Goal: Find specific page/section

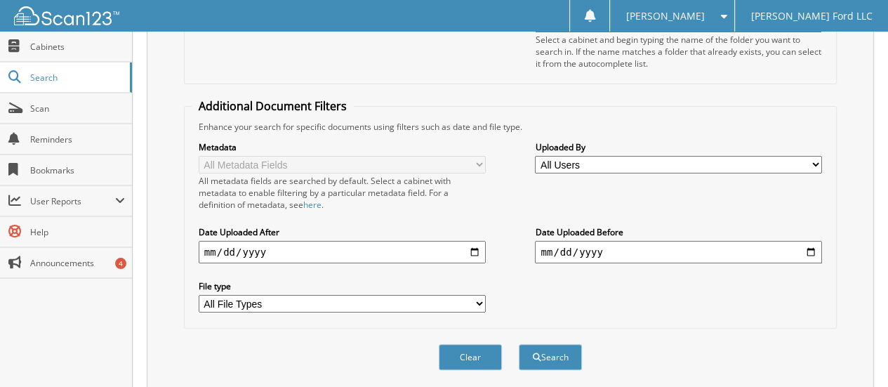
scroll to position [260, 0]
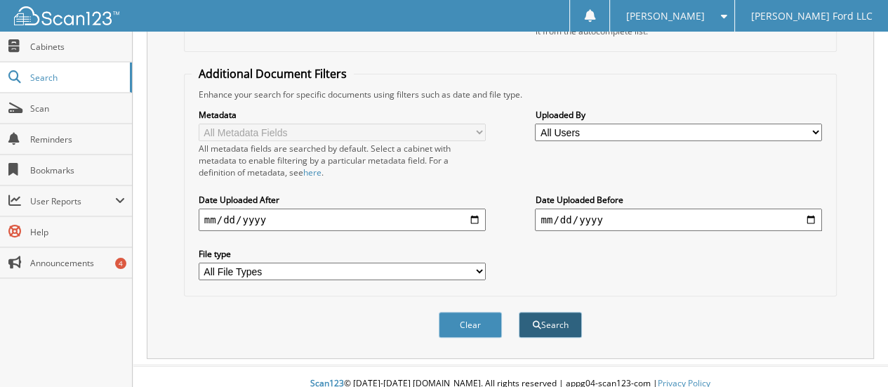
type input "SOUTHERN STYLE"
click at [543, 315] on button "Search" at bounding box center [550, 325] width 63 height 26
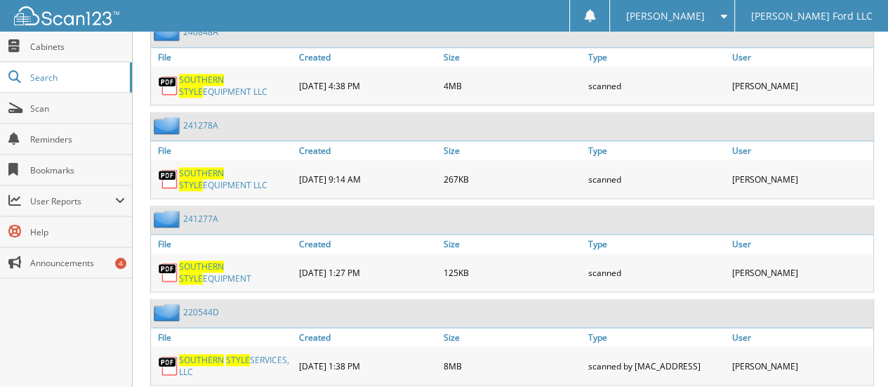
scroll to position [1571, 0]
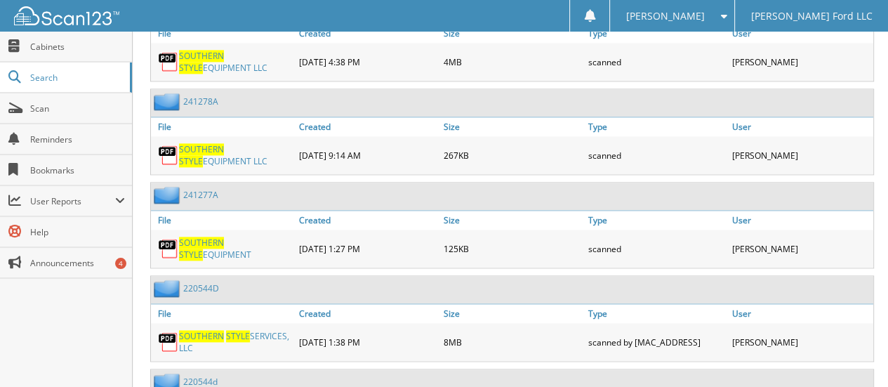
click at [218, 330] on span "SOUTHERN" at bounding box center [201, 336] width 45 height 12
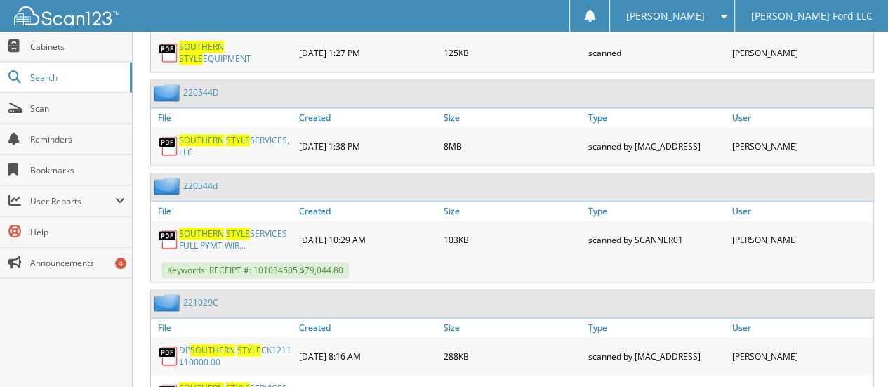
scroll to position [1781, 0]
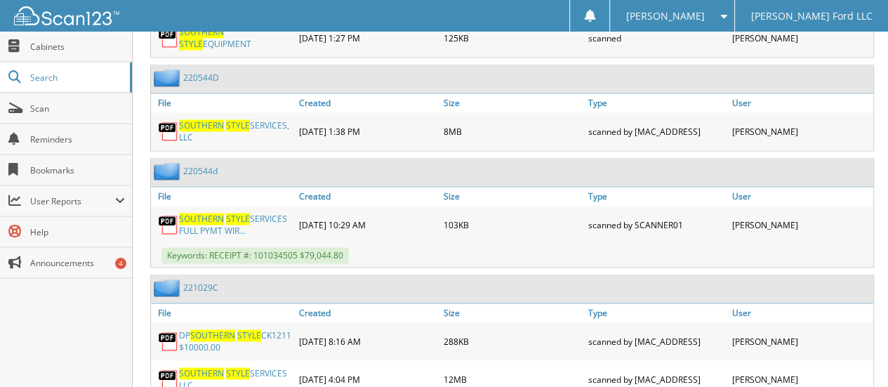
click at [228, 367] on span "STYLE" at bounding box center [238, 373] width 24 height 12
click at [35, 41] on span "Cabinets" at bounding box center [77, 47] width 95 height 12
